Goal: Obtain resource: Obtain resource

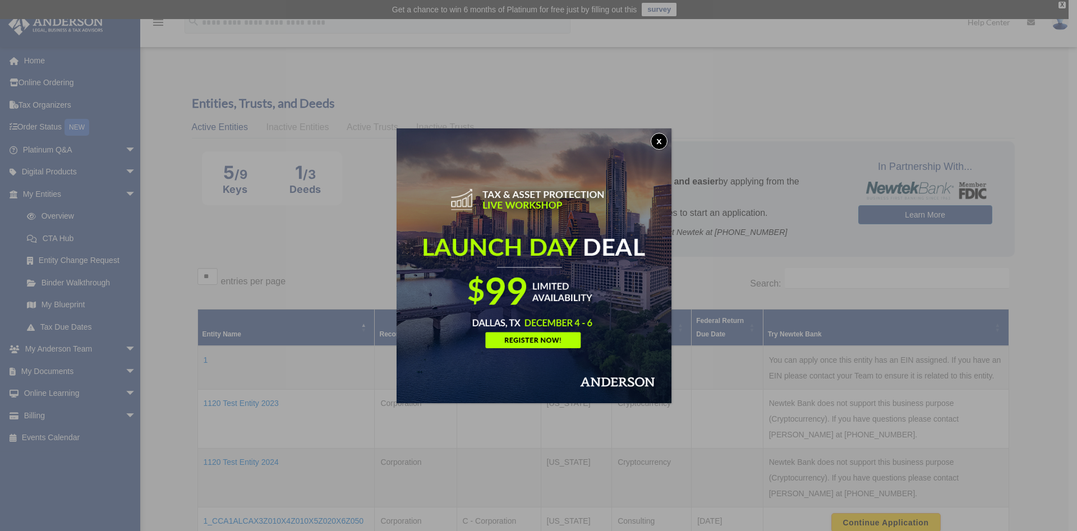
click at [660, 136] on button "x" at bounding box center [659, 141] width 17 height 17
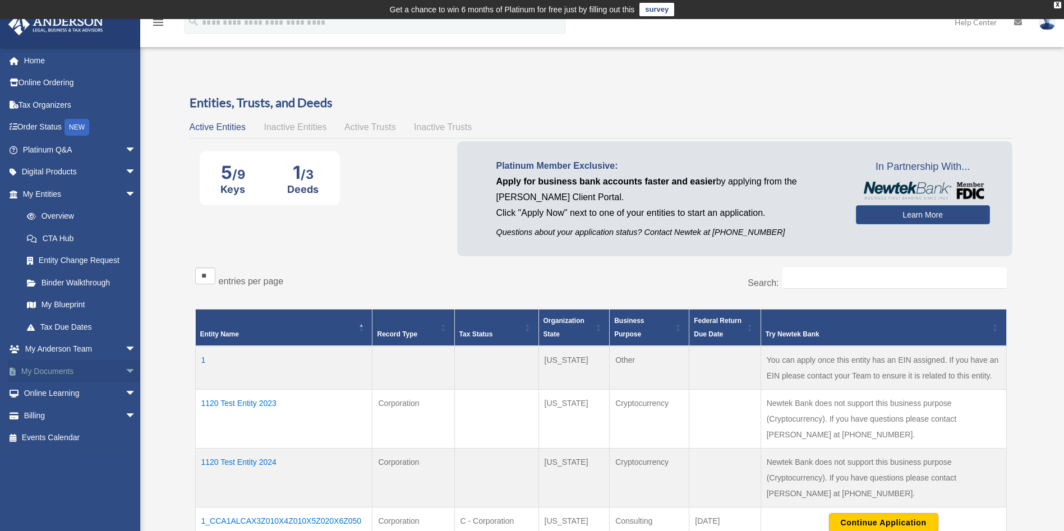
click at [125, 375] on span "arrow_drop_down" at bounding box center [136, 371] width 22 height 23
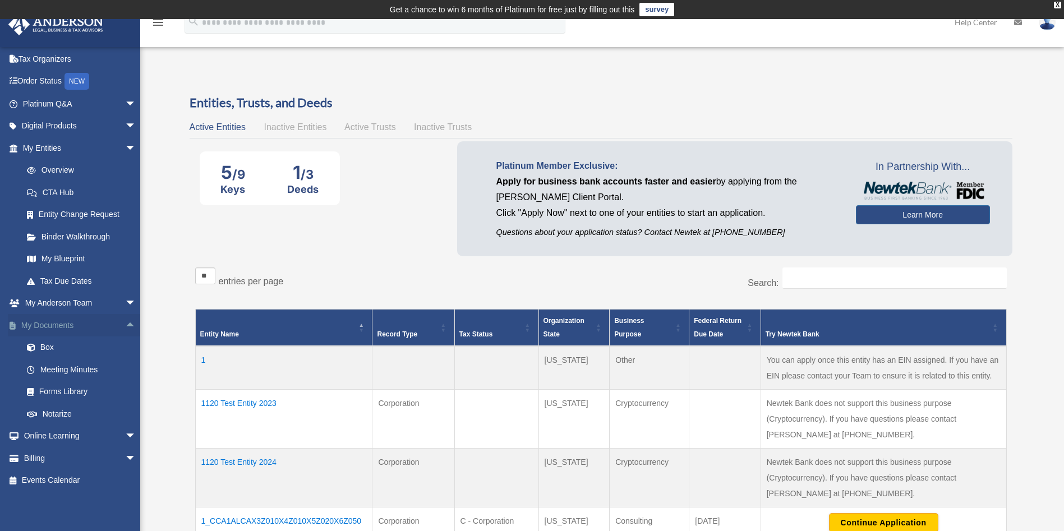
scroll to position [47, 0]
click at [75, 391] on link "Forms Library" at bounding box center [84, 391] width 137 height 22
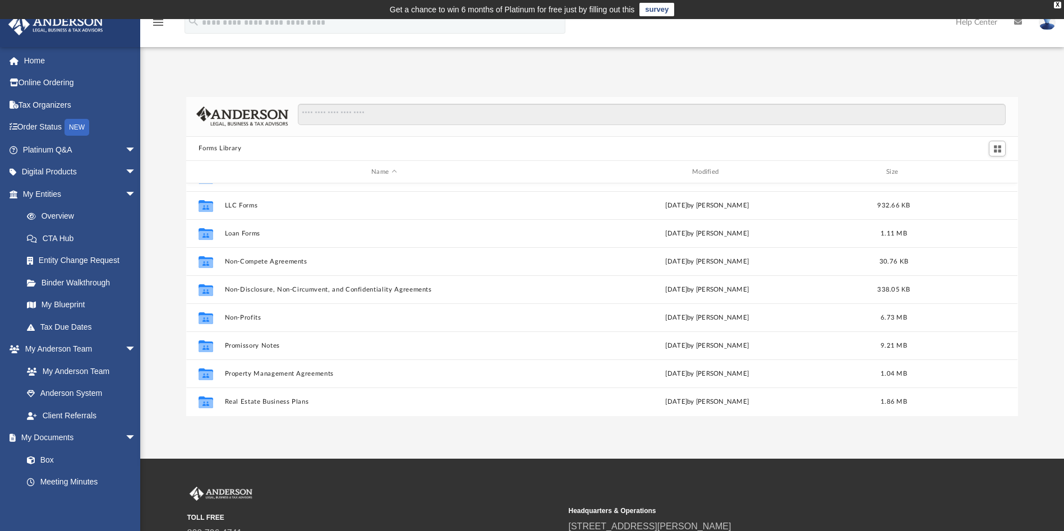
scroll to position [441, 0]
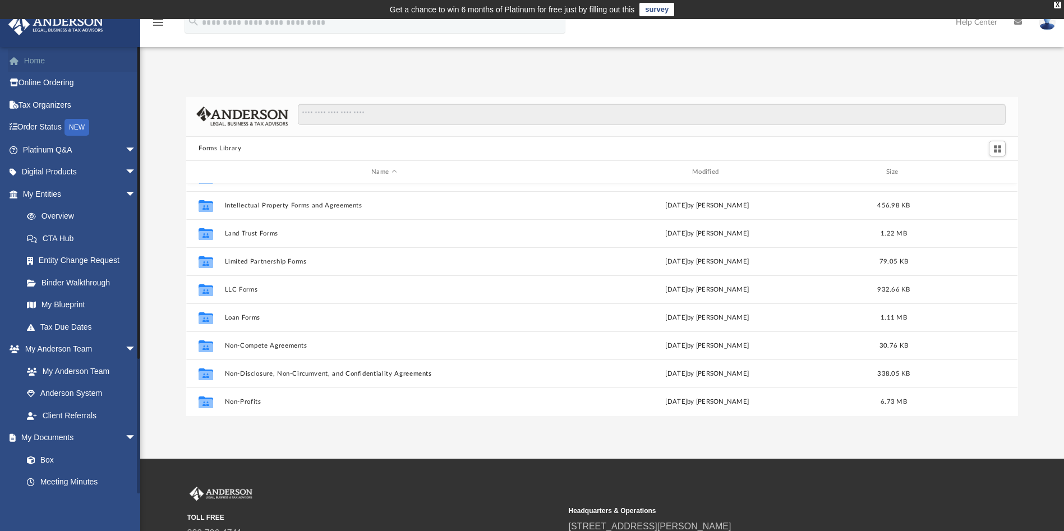
click at [74, 64] on link "Home" at bounding box center [80, 60] width 145 height 22
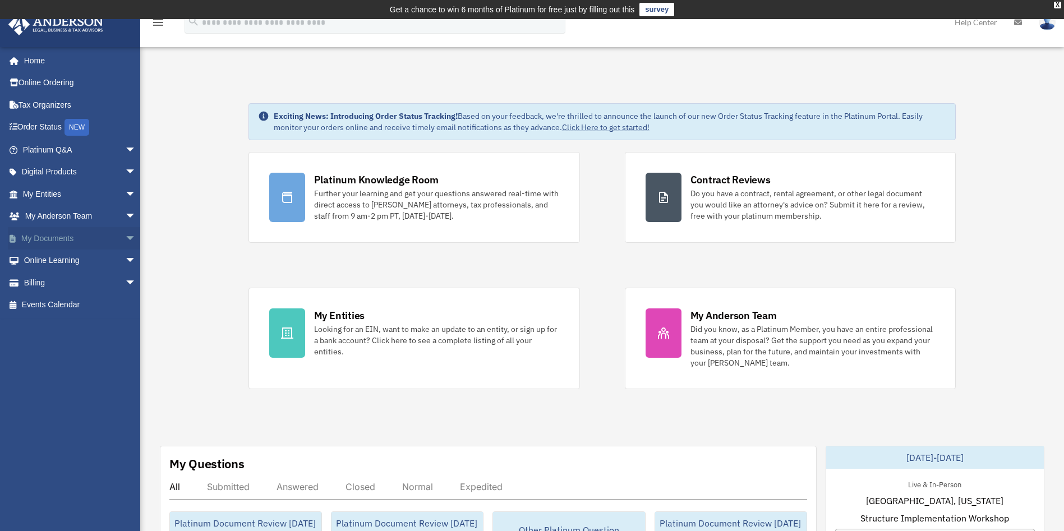
click at [125, 242] on span "arrow_drop_down" at bounding box center [136, 238] width 22 height 23
click at [73, 305] on link "Forms Library" at bounding box center [84, 305] width 137 height 22
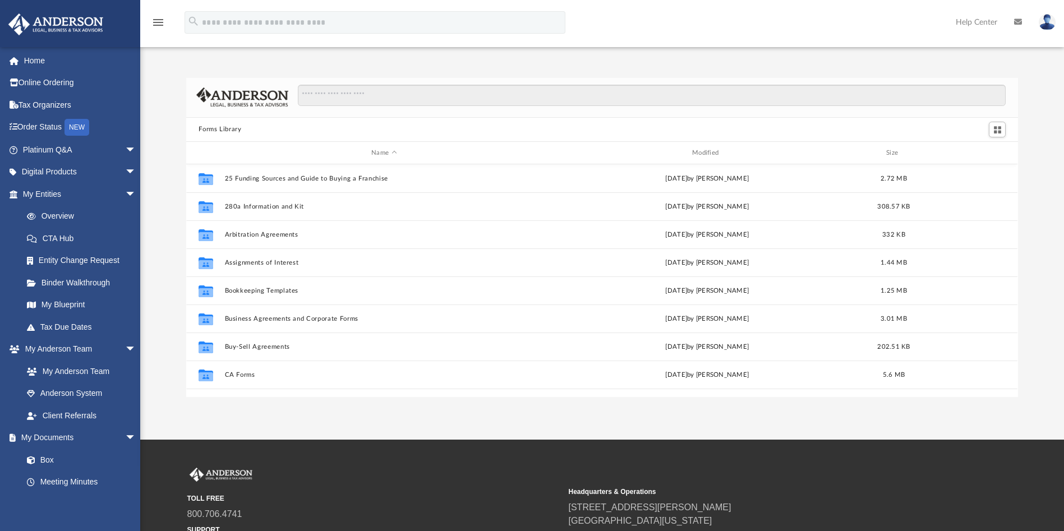
scroll to position [242, 819]
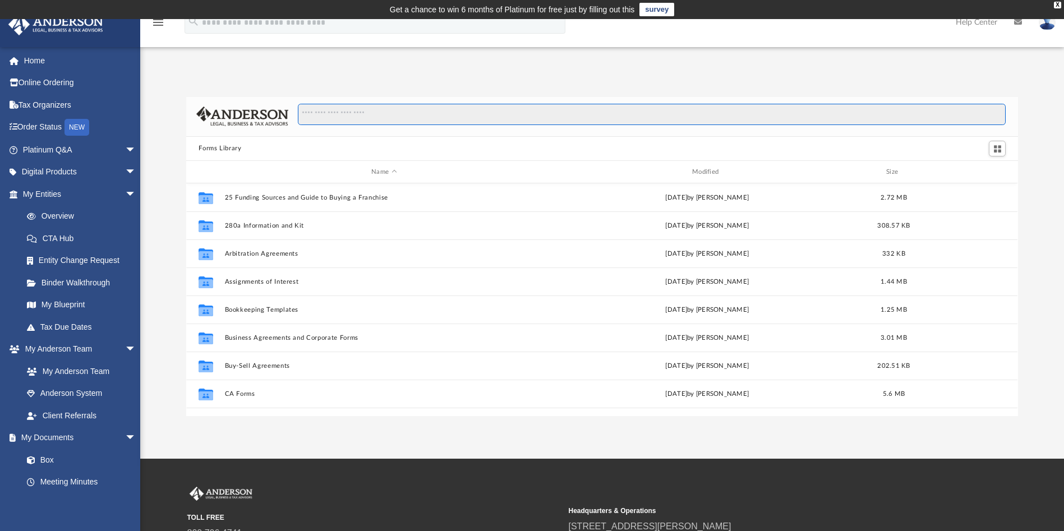
click at [455, 120] on input "Search files and folders" at bounding box center [652, 114] width 708 height 21
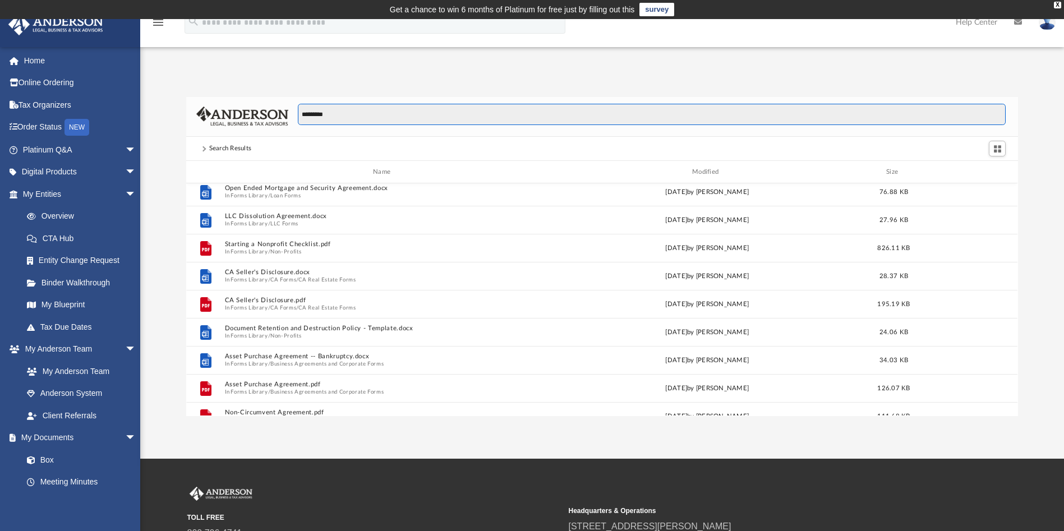
scroll to position [1002, 0]
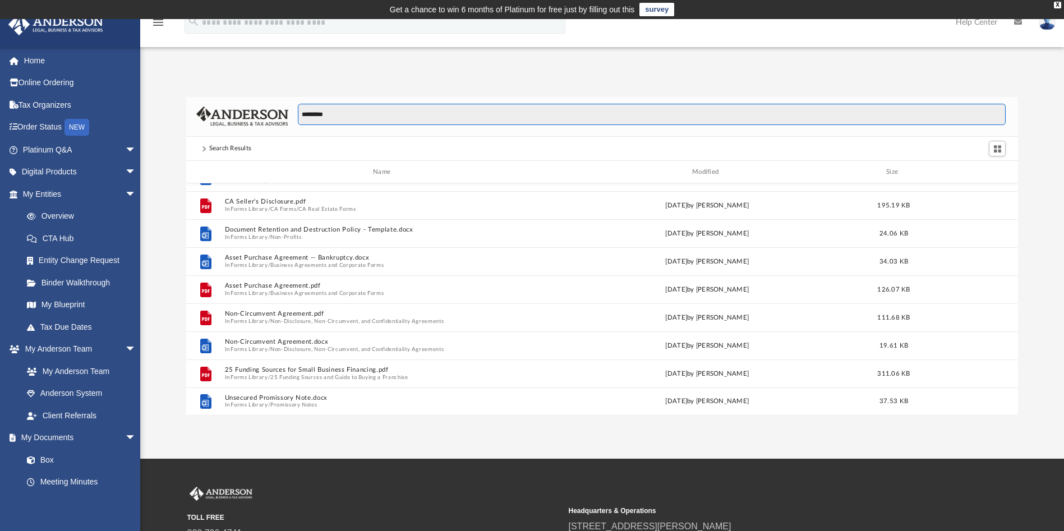
click at [389, 116] on input "********" at bounding box center [652, 114] width 708 height 21
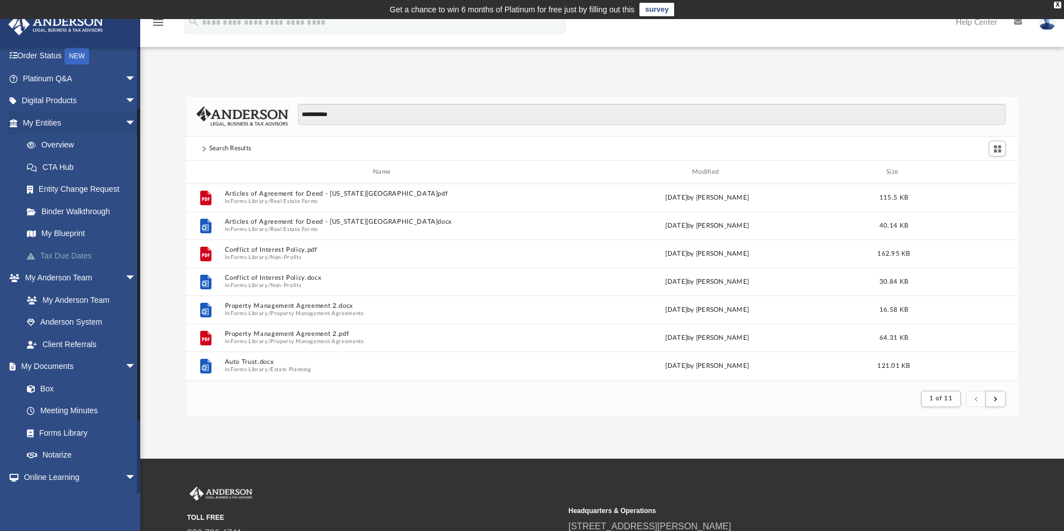
scroll to position [84, 0]
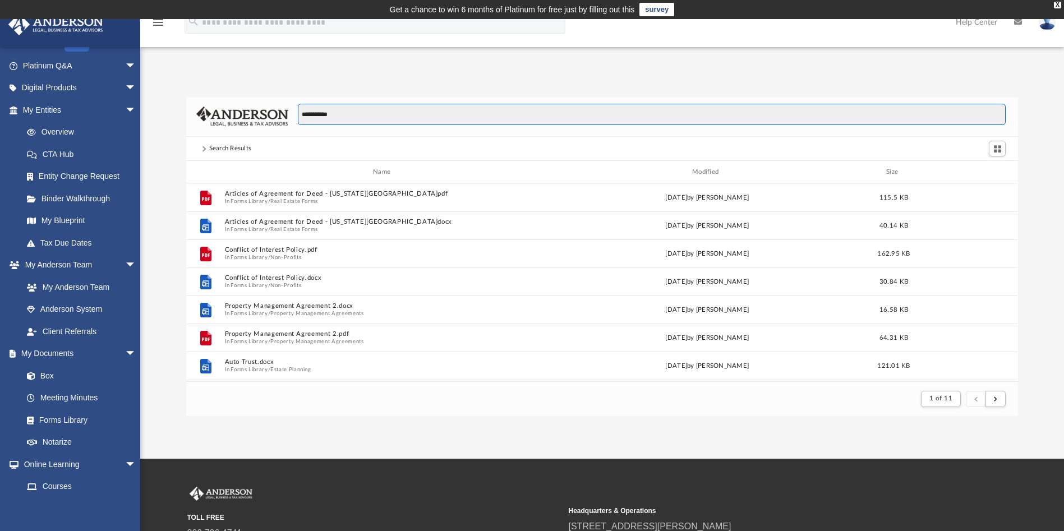
click at [350, 108] on input "**********" at bounding box center [652, 114] width 708 height 21
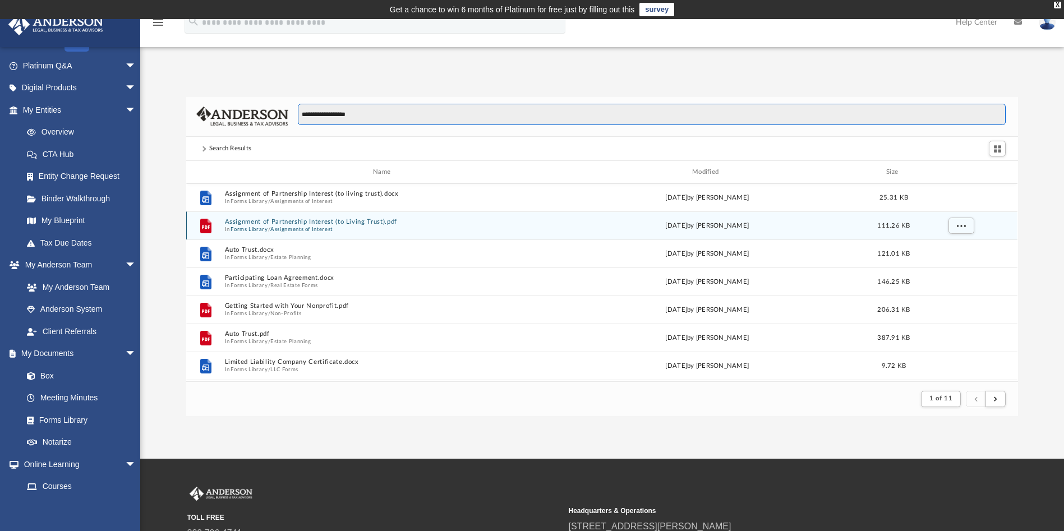
scroll to position [0, 0]
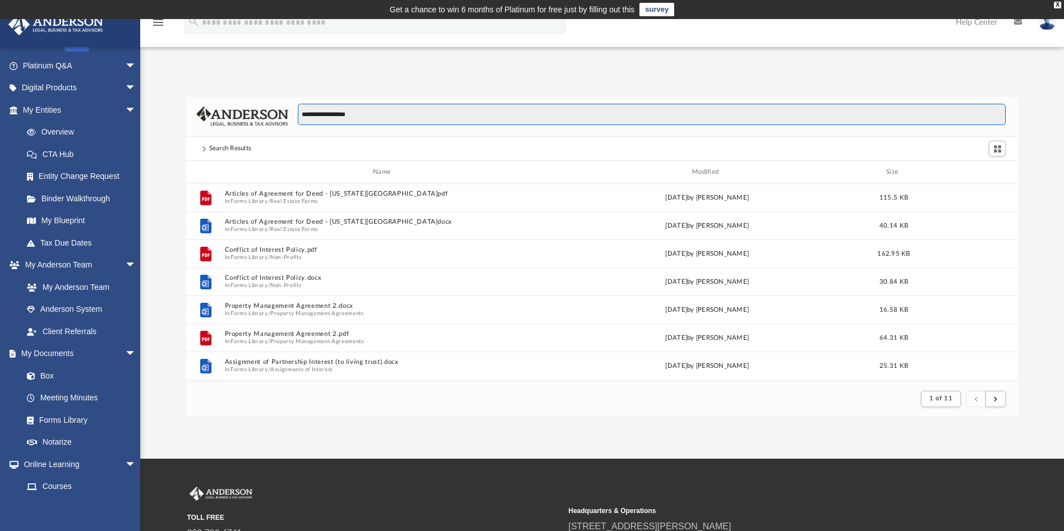
click at [390, 114] on input "**********" at bounding box center [652, 114] width 708 height 21
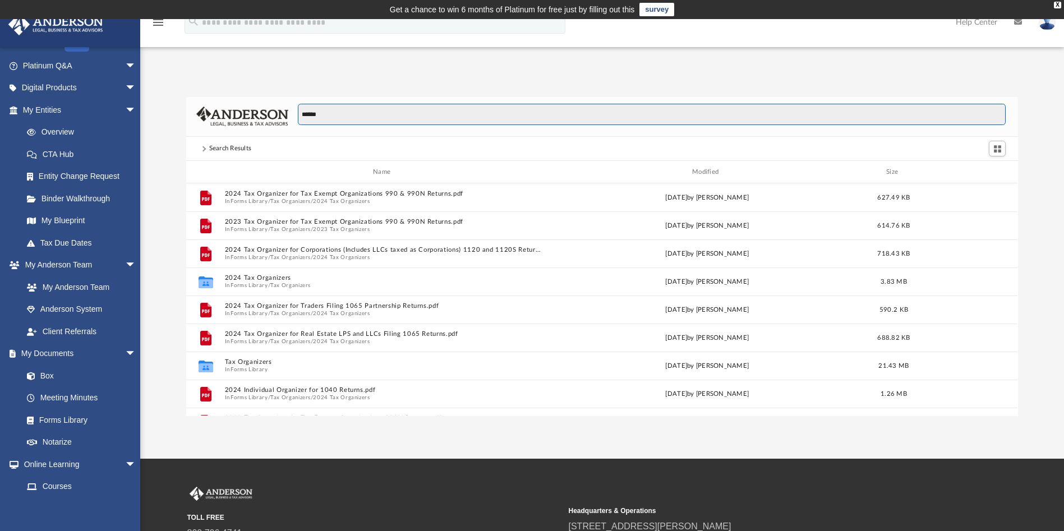
scroll to position [242, 819]
type input "*"
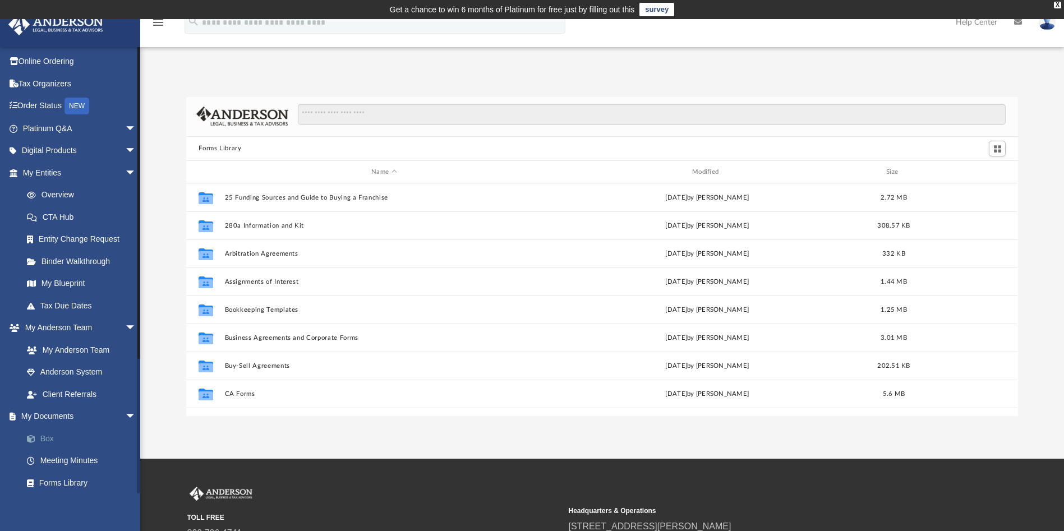
scroll to position [0, 0]
